Goal: Check status: Check status

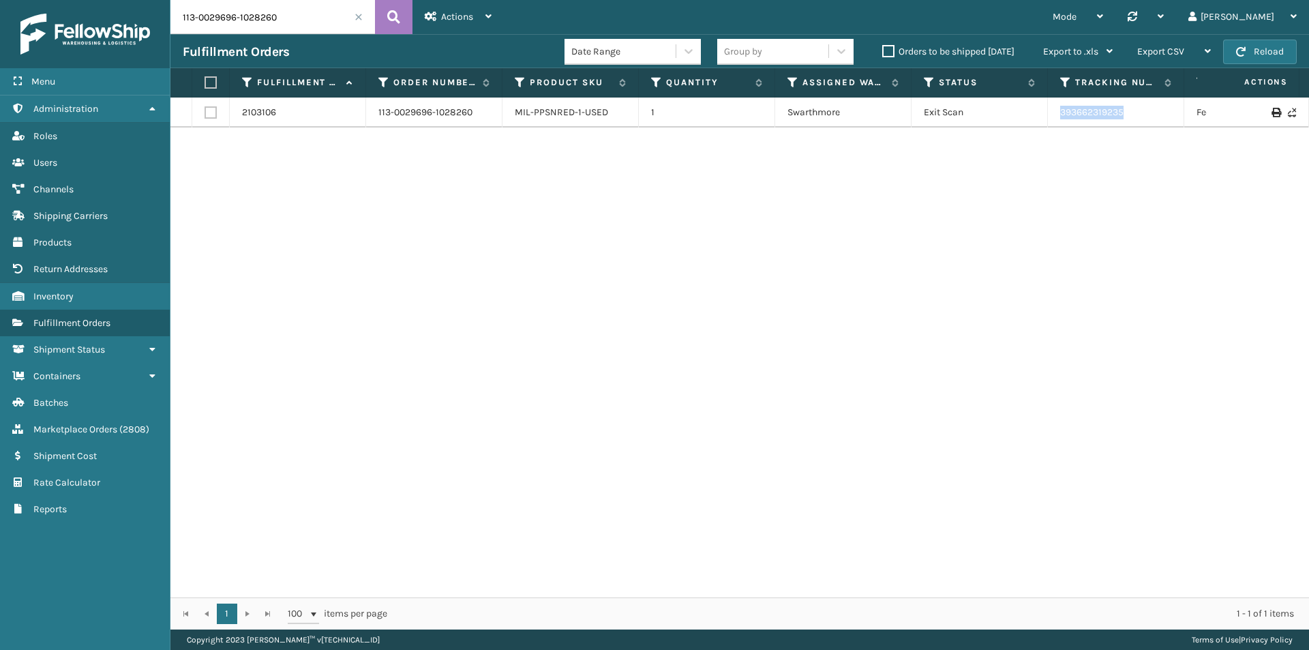
drag, startPoint x: 1164, startPoint y: 120, endPoint x: 1058, endPoint y: 120, distance: 105.7
click at [1058, 120] on td "393662319235" at bounding box center [1116, 112] width 136 height 30
copy link "393662319235"
click at [291, 46] on div "Fulfillment Orders" at bounding box center [374, 52] width 382 height 16
click at [297, 25] on input "113-0029696-1028260" at bounding box center [272, 17] width 205 height 34
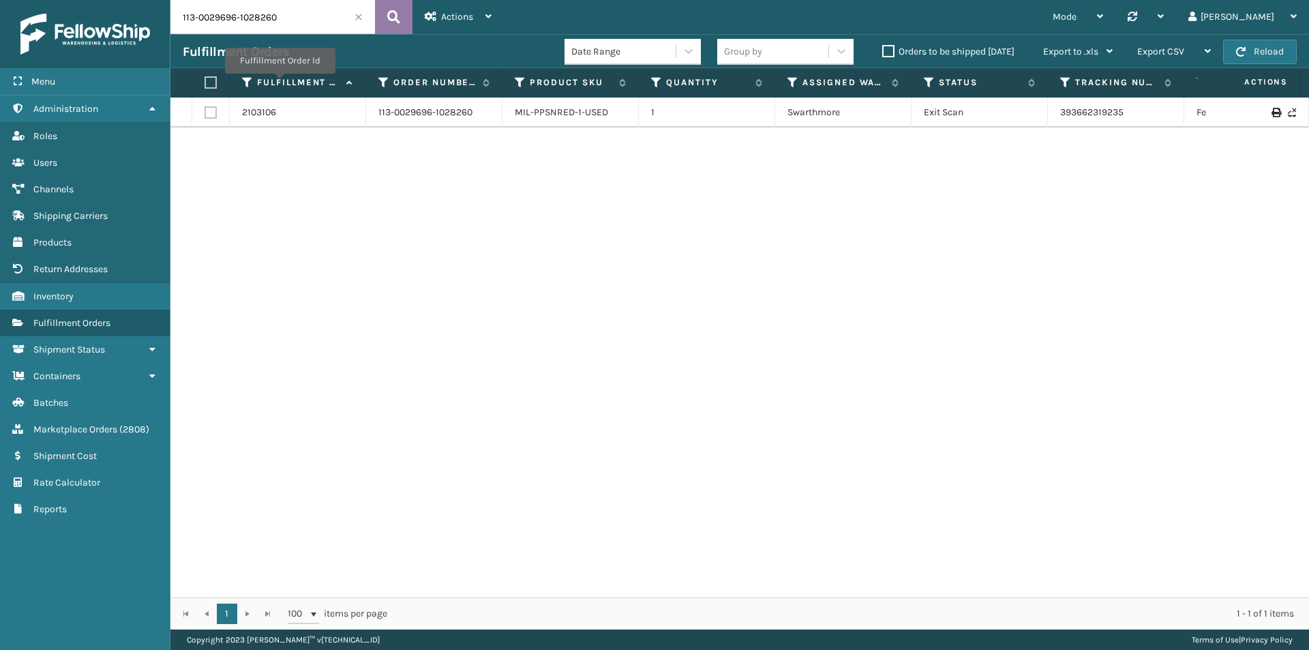
paste input "2-3789042-1904232"
type input "112-3789042-1904232"
click at [394, 18] on icon at bounding box center [393, 17] width 13 height 20
click at [282, 18] on input "112-3789042-1904232" at bounding box center [272, 17] width 205 height 34
click at [379, 15] on button at bounding box center [393, 17] width 37 height 34
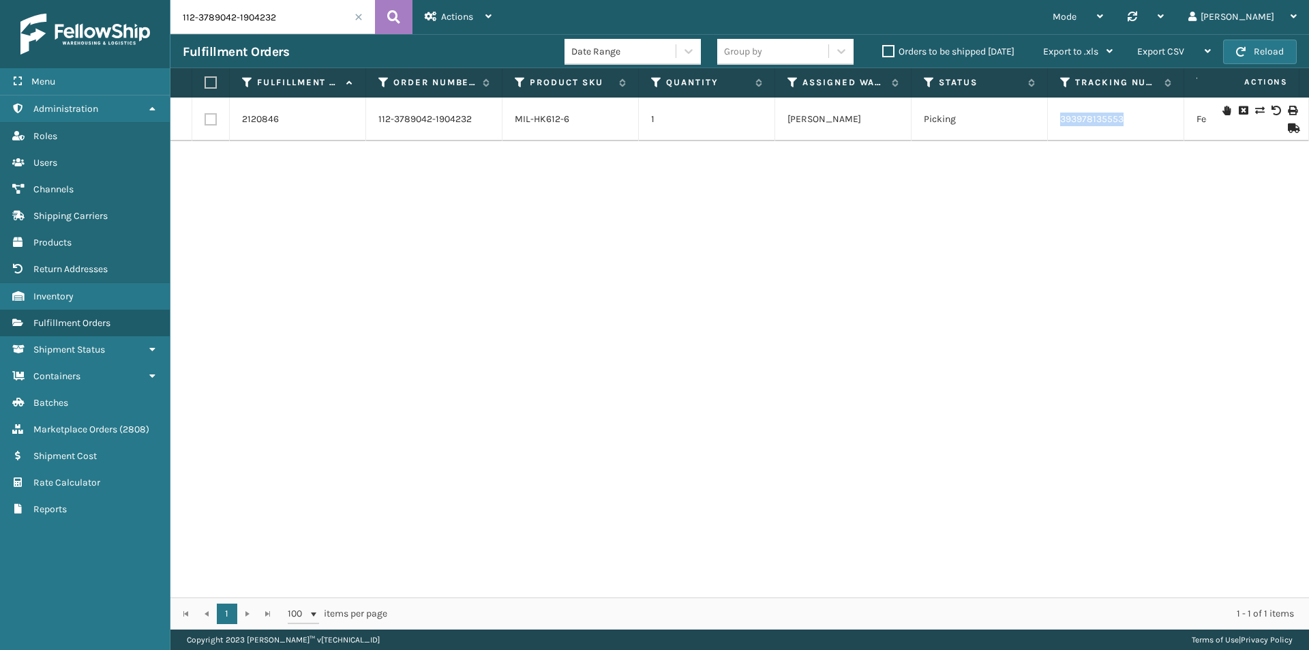
drag, startPoint x: 1140, startPoint y: 129, endPoint x: 1040, endPoint y: 128, distance: 100.2
click at [1040, 128] on tr "2120846 112-3789042-1904232 MIL-HK612-6 1 [PERSON_NAME] Picking 393978135553 Fe…" at bounding box center [932, 119] width 1525 height 44
copy tr "393978135553"
click at [307, 18] on input "112-3789042-1904232" at bounding box center [272, 17] width 205 height 34
click at [400, 19] on button at bounding box center [393, 17] width 37 height 34
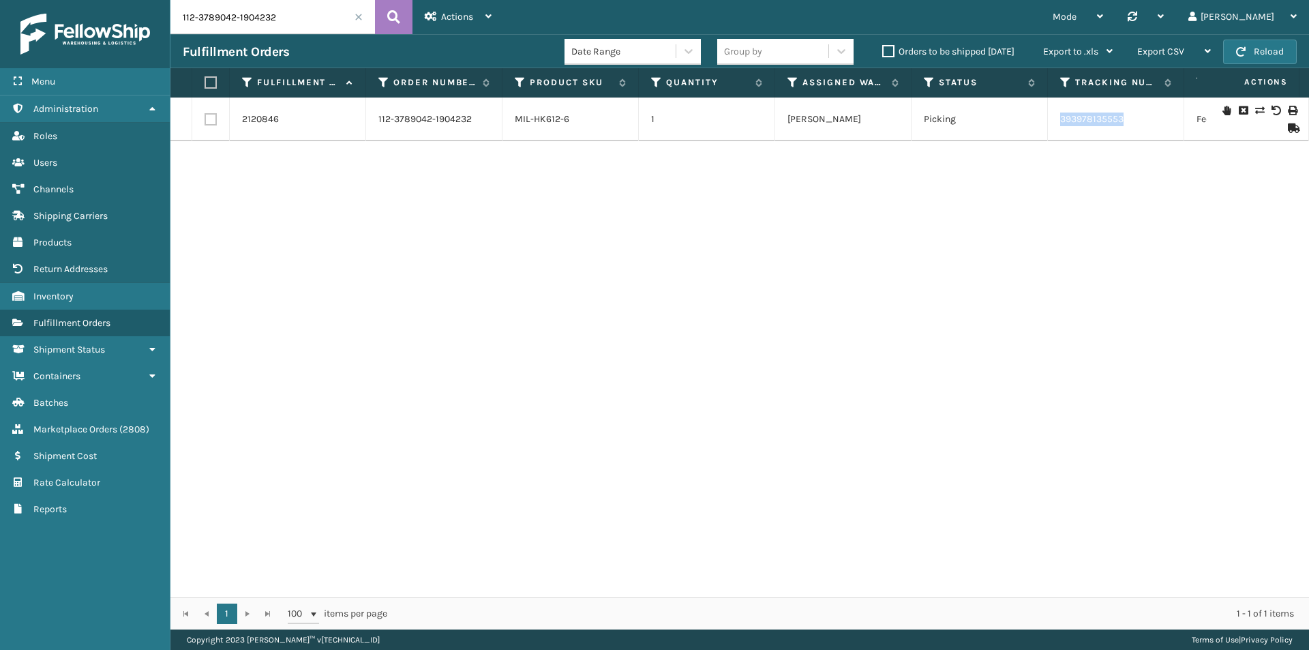
drag, startPoint x: 1149, startPoint y: 121, endPoint x: 1044, endPoint y: 123, distance: 105.0
click at [1044, 123] on tr "2120846 112-3789042-1904232 MIL-HK612-6 1 [PERSON_NAME] Picking 393978135553 Fe…" at bounding box center [932, 119] width 1525 height 44
copy tr "393978135553"
